Goal: Information Seeking & Learning: Learn about a topic

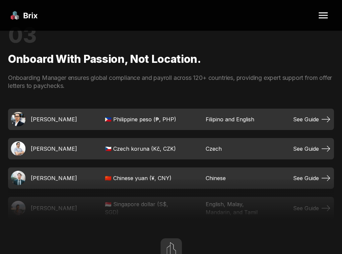
scroll to position [1226, 0]
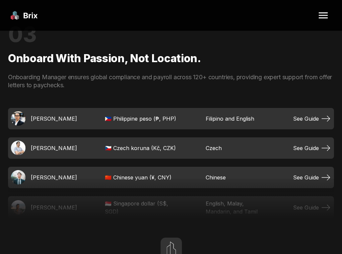
click at [24, 126] on img at bounding box center [18, 118] width 15 height 15
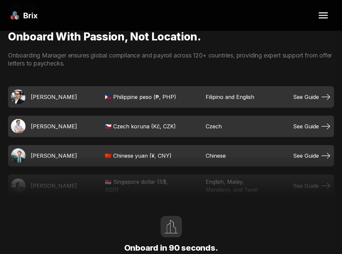
scroll to position [1248, 0]
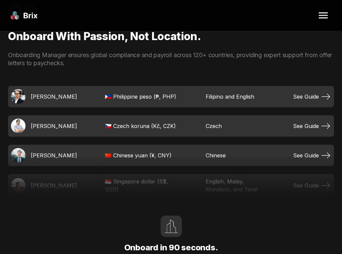
click at [318, 102] on span "See Guide" at bounding box center [312, 96] width 38 height 11
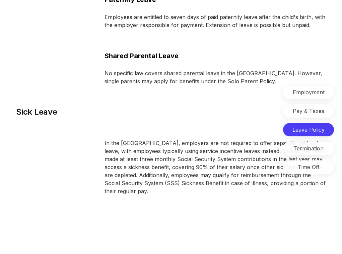
scroll to position [1778, 0]
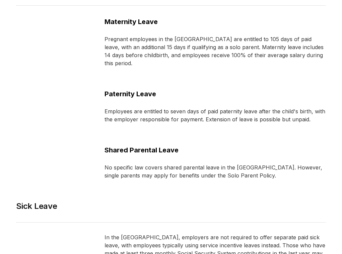
click at [54, 80] on div "Parental Leave Maternity Leave Pregnant employees in the Philippines are entitl…" at bounding box center [171, 82] width 310 height 196
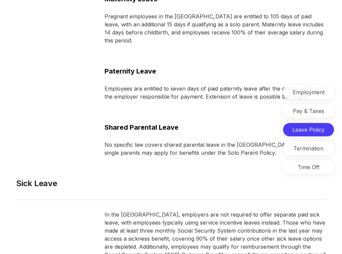
scroll to position [1844, 0]
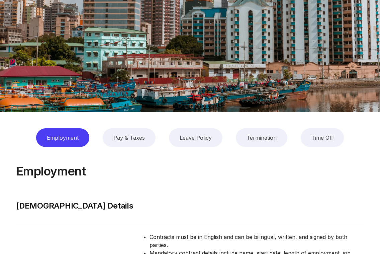
click at [137, 129] on div "Pay & Taxes" at bounding box center [129, 138] width 53 height 19
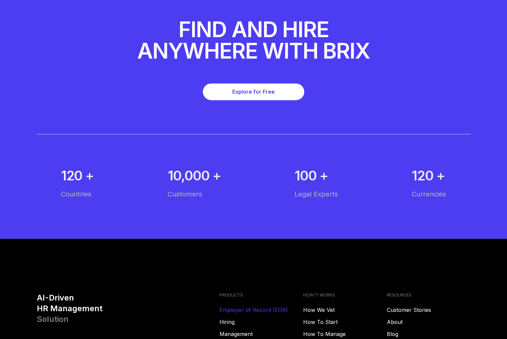
scroll to position [3733, 0]
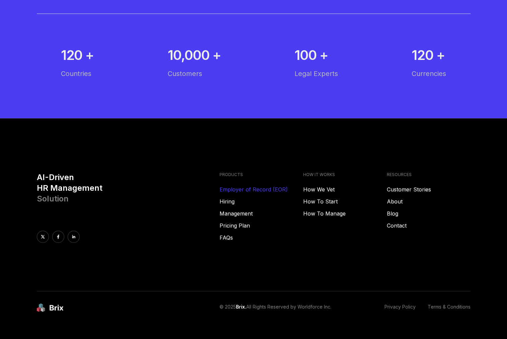
click at [235, 185] on link "Employer of Record (EOR)" at bounding box center [262, 189] width 84 height 8
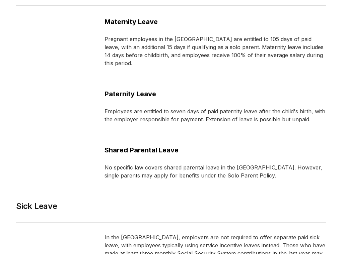
click at [155, 89] on div "Paternity Leave" at bounding box center [214, 94] width 221 height 11
